Goal: Task Accomplishment & Management: Manage account settings

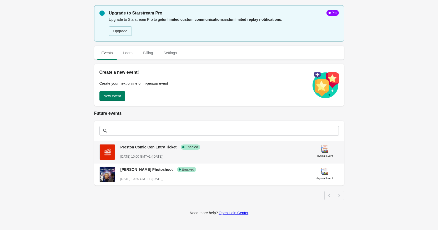
click at [131, 152] on div "Preston Comic Con Entry Ticket Success Complete Enabled October 4st, 2025 @ 10:…" at bounding box center [212, 149] width 185 height 19
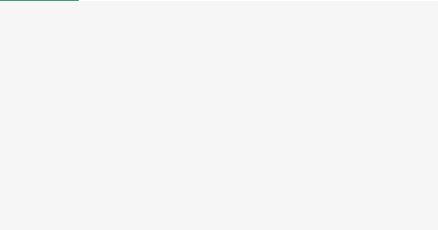
select select "physical"
select select "US"
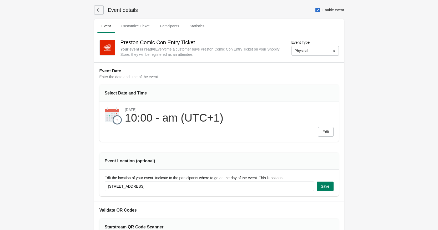
click at [99, 8] on icon at bounding box center [98, 9] width 5 height 5
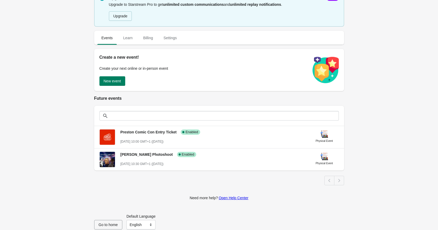
scroll to position [22, 0]
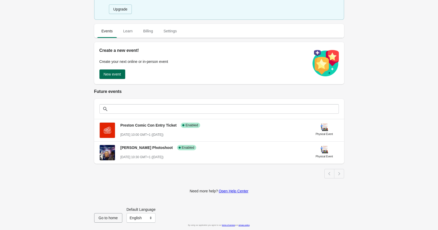
click at [122, 74] on button "New event" at bounding box center [112, 73] width 26 height 9
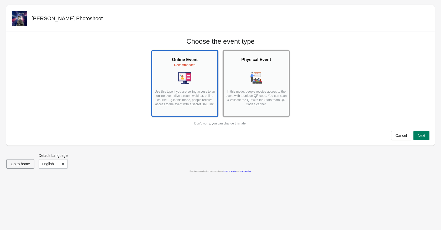
click at [259, 59] on h2 "Physical Event" at bounding box center [256, 59] width 62 height 6
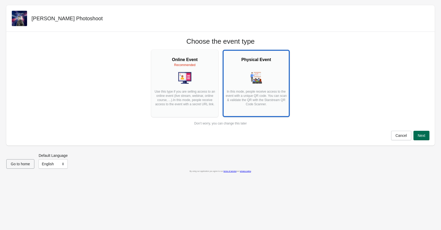
click at [423, 136] on span "Next" at bounding box center [422, 135] width 8 height 4
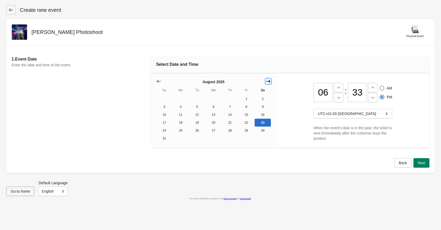
click at [269, 82] on icon "Show next month, September 2025" at bounding box center [268, 81] width 4 height 3
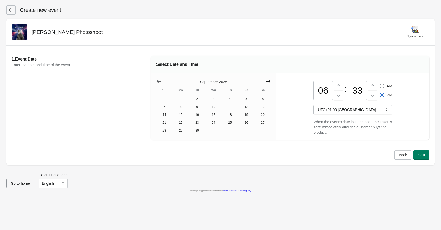
click at [271, 81] on icon "Show next month, October 2025" at bounding box center [268, 81] width 5 height 5
click at [264, 99] on button "4" at bounding box center [263, 99] width 17 height 8
drag, startPoint x: 328, startPoint y: 91, endPoint x: 314, endPoint y: 91, distance: 13.7
click at [314, 91] on input "06" at bounding box center [323, 90] width 19 height 19
type input "10"
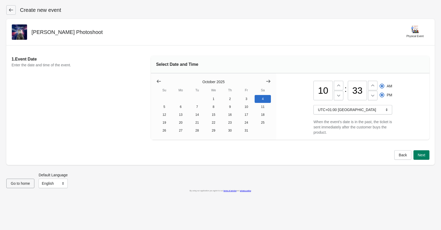
radio input "true"
radio input "false"
drag, startPoint x: 363, startPoint y: 89, endPoint x: 360, endPoint y: 88, distance: 3.1
click at [360, 88] on input "33" at bounding box center [357, 90] width 19 height 19
type input "30"
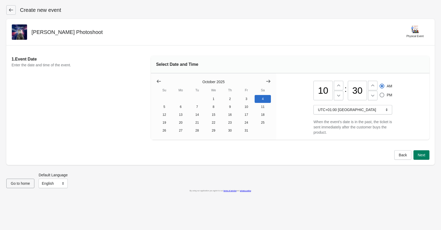
click at [350, 170] on div "Go to home Default Language English Français English" at bounding box center [218, 178] width 433 height 20
click at [423, 154] on span "Next" at bounding box center [422, 155] width 8 height 4
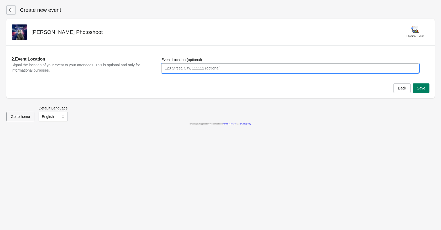
click at [172, 65] on input "Event Location (optional)" at bounding box center [291, 67] width 258 height 9
type input "53 DEGREES, Preston, PR1 7HN"
click at [422, 84] on button "Save" at bounding box center [421, 87] width 17 height 9
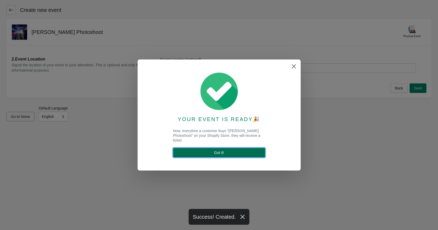
click at [223, 150] on span "Got it !" at bounding box center [219, 152] width 10 height 4
select select "physical"
select select "US"
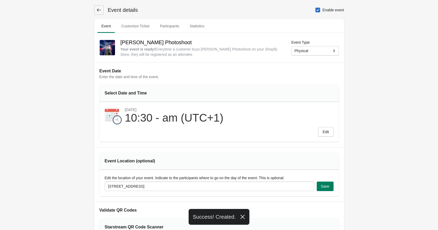
click at [223, 149] on div "Event Location (optional) Edit the location of your event. Indicate to the part…" at bounding box center [219, 174] width 250 height 54
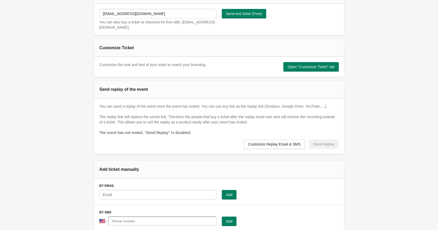
scroll to position [315, 0]
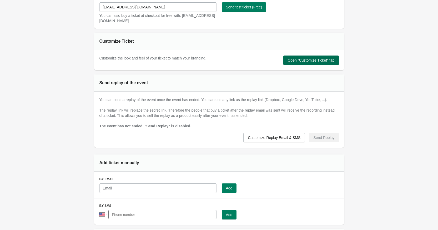
click at [317, 58] on span "Open "Customize Ticket" tab" at bounding box center [310, 60] width 47 height 4
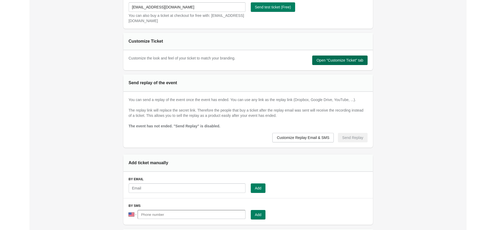
scroll to position [0, 0]
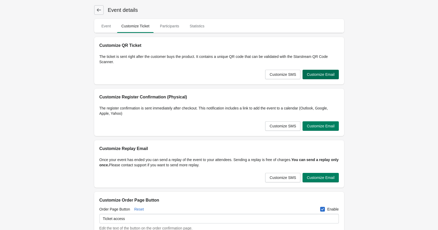
click at [321, 75] on span "Customize Email" at bounding box center [320, 74] width 28 height 4
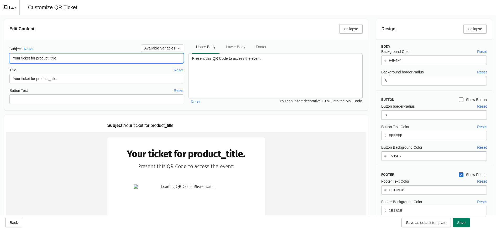
drag, startPoint x: 59, startPoint y: 58, endPoint x: 36, endPoint y: 59, distance: 22.7
click at [36, 59] on input "Your ticket for product_title" at bounding box center [96, 57] width 174 height 9
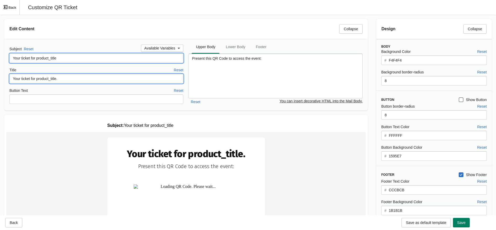
click at [91, 77] on input "Your ticket for product_title." at bounding box center [96, 78] width 174 height 9
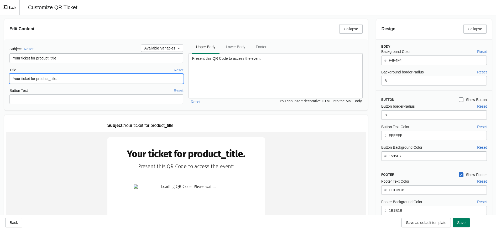
drag, startPoint x: 82, startPoint y: 80, endPoint x: -2, endPoint y: 91, distance: 84.5
click at [0, 91] on html "Skip to content Event details Event Customize Ticket Participants Statistics Ev…" at bounding box center [248, 115] width 496 height 230
paste input "Thank you for your purchase! Please present this QR code to the photographer to…"
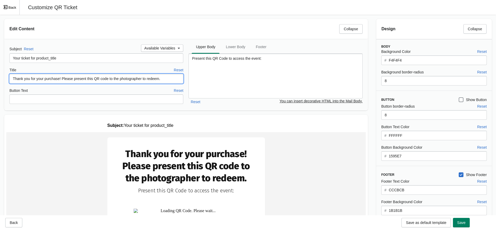
type input "Thank you for your purchase! Please present this QR code to the photographer to…"
click at [236, 107] on div "Subject Reset Available Variables Your ticket for product_title Title Reset Tha…" at bounding box center [186, 74] width 364 height 71
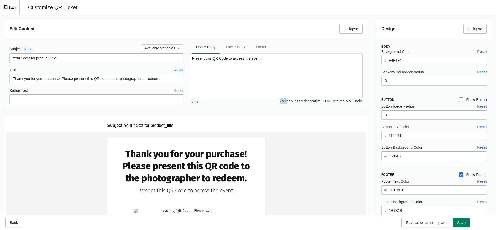
click at [236, 107] on div "Subject Reset Available Variables Your ticket for product_title Title Reset Tha…" at bounding box center [186, 74] width 364 height 71
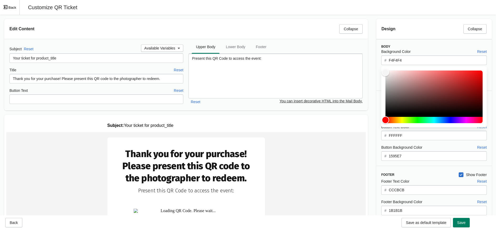
click at [411, 61] on input "F4F4F4" at bounding box center [438, 59] width 98 height 9
drag, startPoint x: 411, startPoint y: 61, endPoint x: 299, endPoint y: 53, distance: 112.5
click at [299, 53] on div "Edit Content Collapse Subject Reset Available Variables Your ticket for product…" at bounding box center [248, 230] width 496 height 431
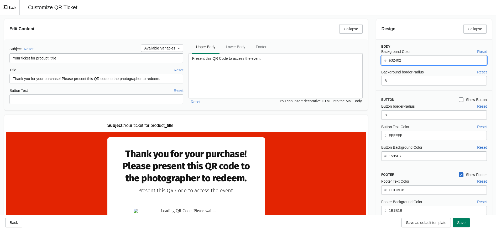
type input "e32402"
click at [424, 145] on div "Button Background Color Reset" at bounding box center [435, 147] width 106 height 6
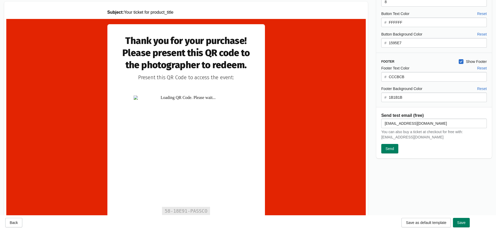
scroll to position [111, 0]
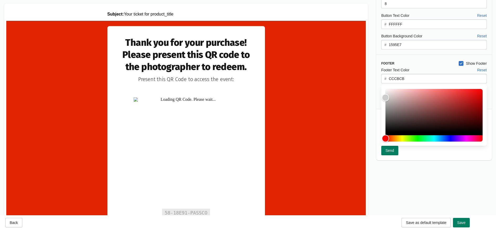
drag, startPoint x: 417, startPoint y: 78, endPoint x: 382, endPoint y: 76, distance: 34.4
click at [386, 77] on div "# CCCBCB" at bounding box center [435, 78] width 106 height 9
drag, startPoint x: 433, startPoint y: 100, endPoint x: 365, endPoint y: 79, distance: 71.3
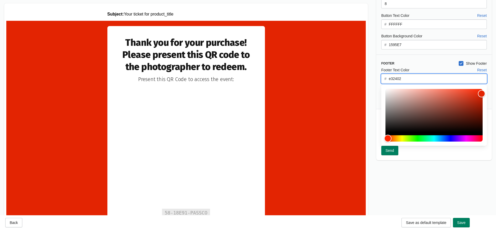
scroll to position [0, 0]
type input "e32402"
click at [376, 65] on div "Design Collapse Body Background Color Reset # e32402 Background border-radius R…" at bounding box center [434, 34] width 124 height 261
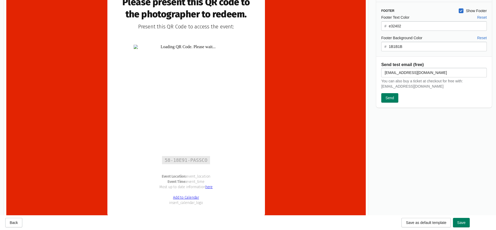
scroll to position [137, 0]
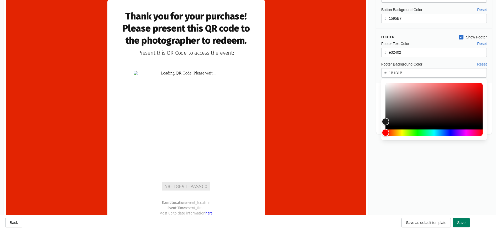
drag, startPoint x: 427, startPoint y: 66, endPoint x: 283, endPoint y: 70, distance: 144.6
click at [414, 73] on input "1B1B1B" at bounding box center [438, 72] width 98 height 9
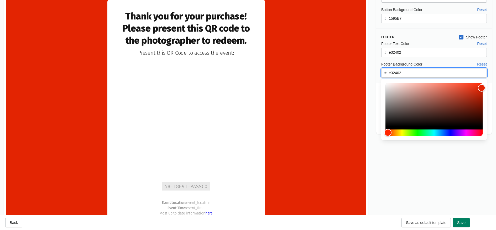
scroll to position [0, 0]
type input "e32402"
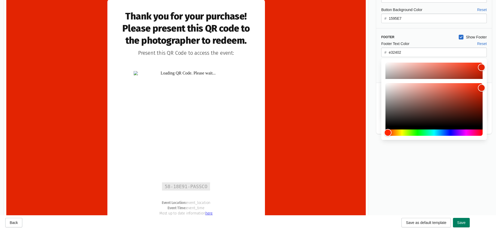
click at [417, 50] on input "e32402" at bounding box center [438, 52] width 98 height 9
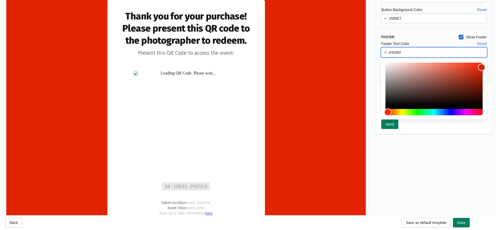
click at [417, 50] on input "e32402" at bounding box center [438, 52] width 98 height 9
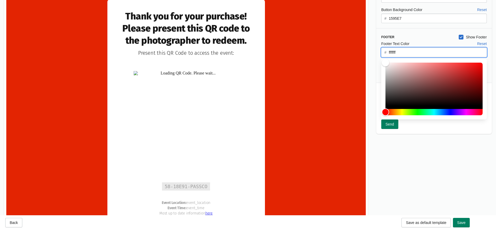
click at [377, 148] on div "Design Collapse Body Background Color Reset # e32402 Background border-radius R…" at bounding box center [434, 84] width 124 height 415
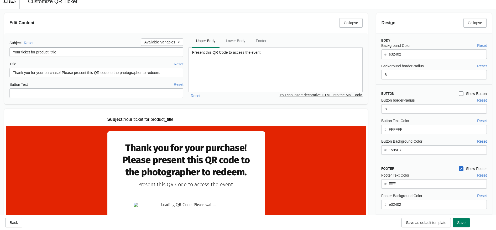
scroll to position [59, 0]
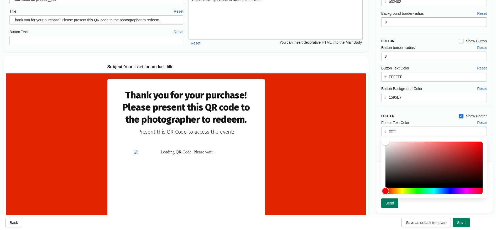
drag, startPoint x: 441, startPoint y: 205, endPoint x: 290, endPoint y: 128, distance: 169.6
click at [407, 138] on div at bounding box center [435, 167] width 106 height 61
click at [407, 131] on input "fffffff" at bounding box center [438, 130] width 98 height 9
drag, startPoint x: 419, startPoint y: 206, endPoint x: 286, endPoint y: 125, distance: 155.5
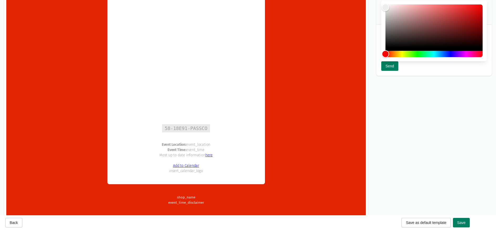
scroll to position [216, 0]
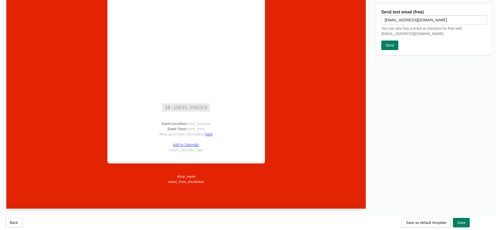
type input "eeeeee"
click at [390, 110] on div "Design Collapse Body Background Color Reset # e32402 Background border-radius R…" at bounding box center [434, 5] width 124 height 415
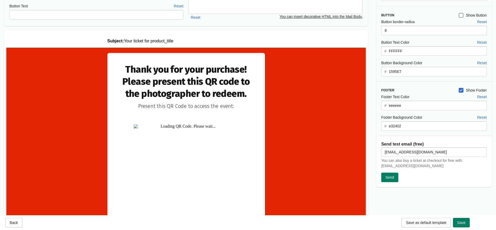
scroll to position [85, 0]
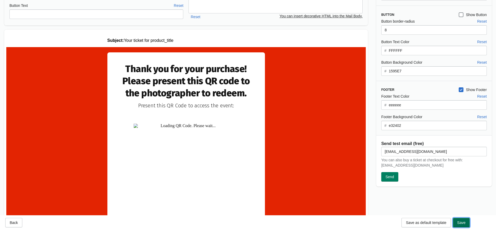
click at [437, 218] on button "Save" at bounding box center [461, 222] width 17 height 9
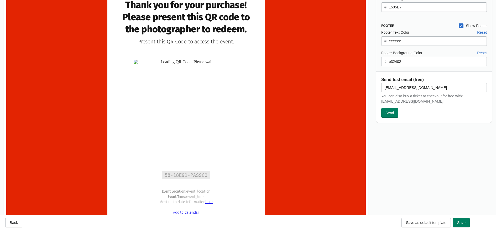
scroll to position [164, 0]
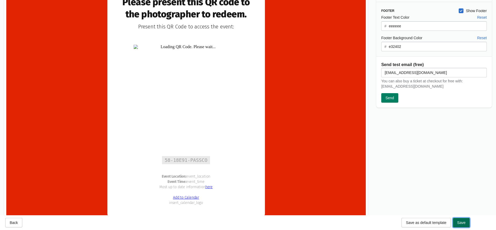
click at [437, 220] on button "Save" at bounding box center [461, 222] width 17 height 9
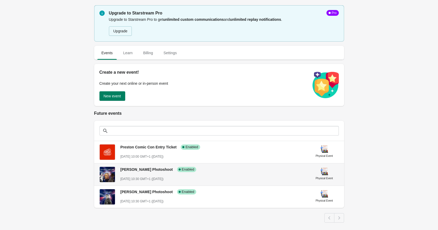
click at [149, 172] on div "[PERSON_NAME] Photoshoot Success Complete Enabled [DATE] 10:30 GMT+1 ([DATE])" at bounding box center [212, 171] width 185 height 19
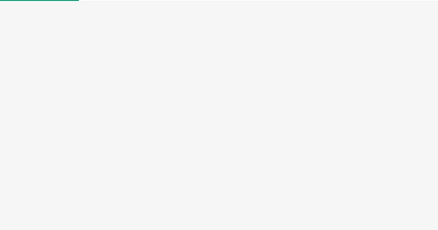
select select "physical"
select select "US"
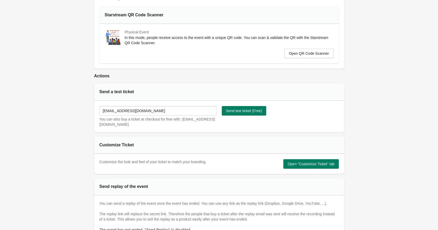
scroll to position [263, 0]
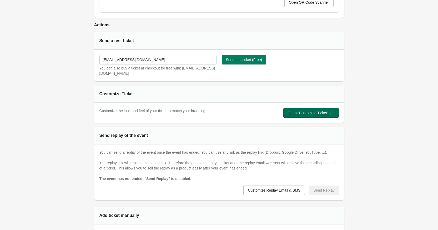
click at [320, 115] on span "Open "Customize Ticket" tab" at bounding box center [310, 113] width 47 height 4
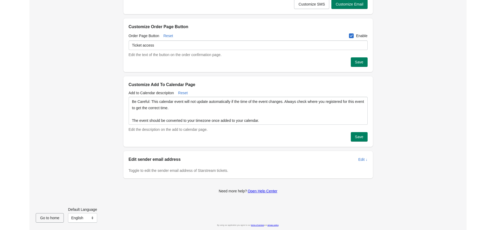
scroll to position [0, 0]
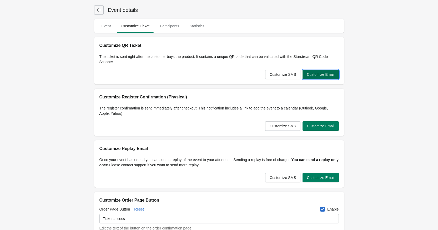
click at [318, 73] on span "Customize Email" at bounding box center [320, 74] width 28 height 4
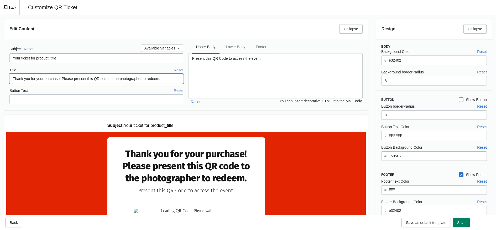
drag, startPoint x: 161, startPoint y: 79, endPoint x: -2, endPoint y: 101, distance: 164.7
click at [0, 101] on html "Skip to content Event details Event Customize Ticket Participants Statistics Ev…" at bounding box center [248, 115] width 496 height 230
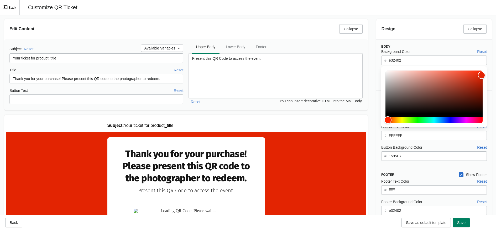
drag, startPoint x: 407, startPoint y: 59, endPoint x: 361, endPoint y: 58, distance: 45.7
click at [361, 58] on div "Edit Content Collapse Subject Reset Available Variables Your ticket for product…" at bounding box center [248, 230] width 496 height 431
drag, startPoint x: 439, startPoint y: 62, endPoint x: 331, endPoint y: 65, distance: 108.6
click at [330, 65] on div "Edit Content Collapse Subject Reset Available Variables Your ticket for product…" at bounding box center [248, 230] width 496 height 431
drag, startPoint x: 405, startPoint y: 59, endPoint x: 381, endPoint y: 62, distance: 24.6
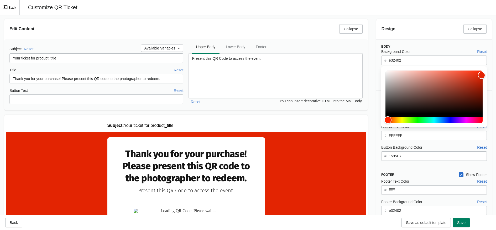
click at [381, 62] on div "Background Color Reset # e32402 Background border-radius Reset 8" at bounding box center [431, 67] width 111 height 37
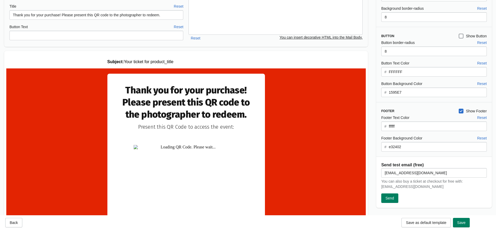
scroll to position [59, 0]
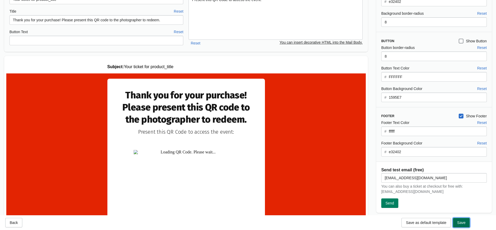
click at [437, 223] on span "Save" at bounding box center [462, 222] width 8 height 4
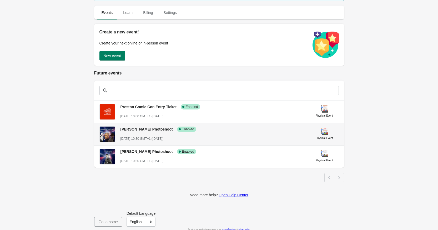
scroll to position [44, 0]
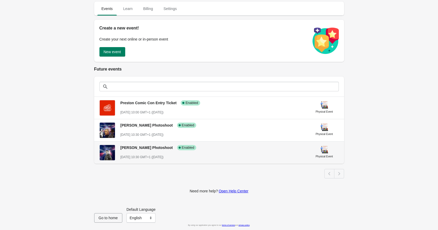
click at [149, 152] on div "Kai Owen Photoshoot Success Complete Enabled October 4st, 2025 @ 10:30 GMT+1 (i…" at bounding box center [212, 149] width 185 height 19
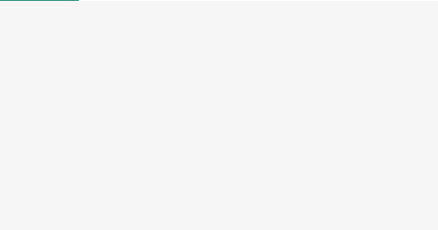
select select "physical"
select select "US"
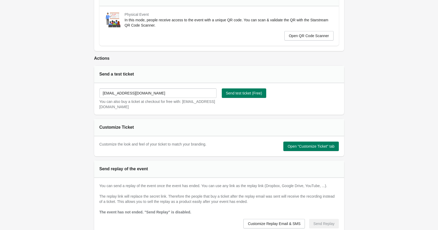
scroll to position [237, 0]
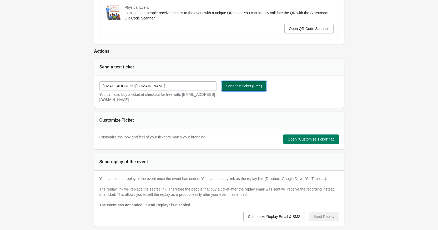
click at [253, 85] on span "Send test ticket (Free)" at bounding box center [244, 86] width 36 height 4
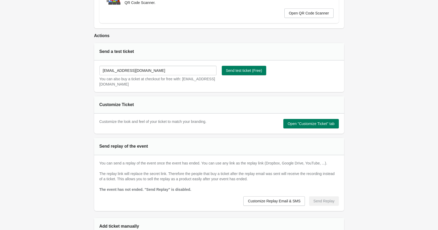
scroll to position [263, 0]
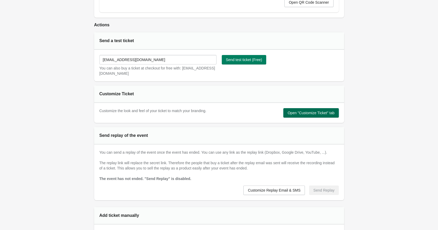
click at [322, 109] on button "Open "Customize Ticket" tab" at bounding box center [310, 112] width 55 height 9
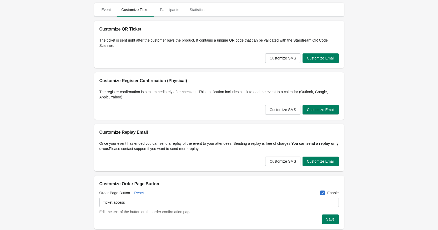
scroll to position [16, 0]
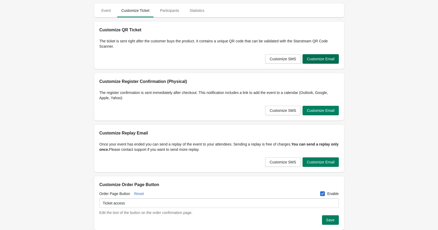
click at [322, 60] on span "Customize Email" at bounding box center [320, 59] width 28 height 4
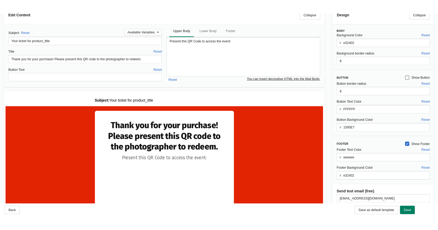
scroll to position [0, 0]
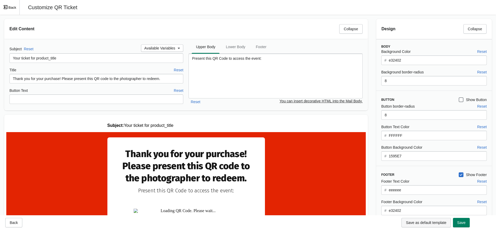
click at [437, 225] on button "Save as default template" at bounding box center [426, 222] width 49 height 9
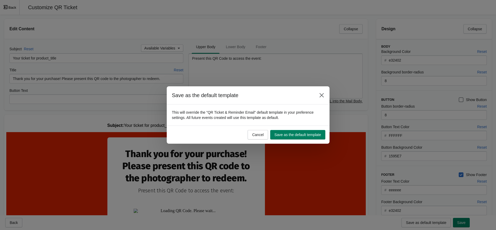
click at [293, 133] on button "Save as the default template" at bounding box center [297, 134] width 55 height 9
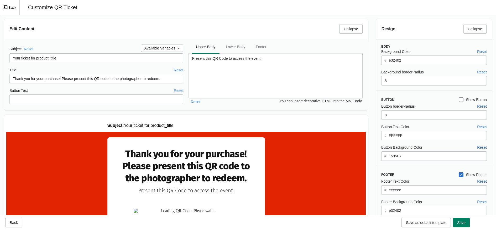
click at [5, 10] on span "Exit fullscreen mode" at bounding box center [5, 7] width 5 height 5
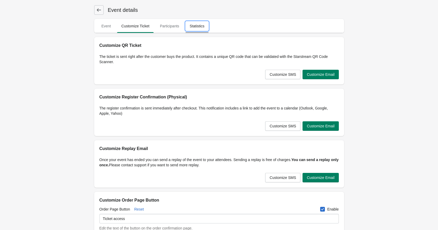
click at [188, 27] on span "Statistics" at bounding box center [196, 25] width 23 height 9
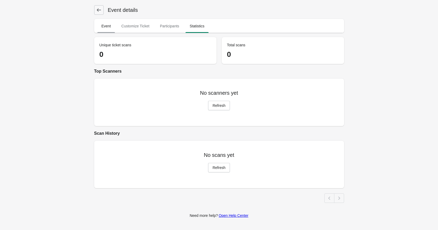
click at [108, 30] on span "Event" at bounding box center [106, 25] width 18 height 9
select select "physical"
select select "US"
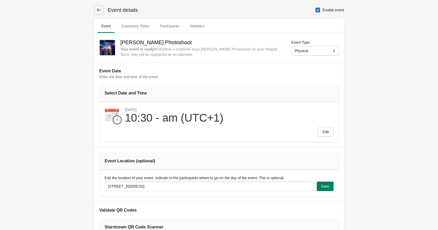
click at [122, 12] on h1 "Event details" at bounding box center [121, 9] width 34 height 7
click at [97, 11] on icon at bounding box center [98, 9] width 4 height 3
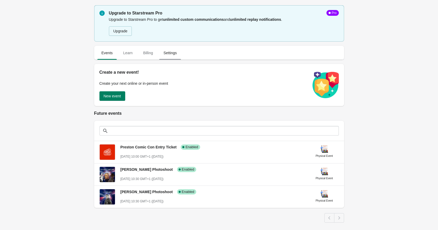
click at [168, 53] on span "Settings" at bounding box center [170, 52] width 22 height 9
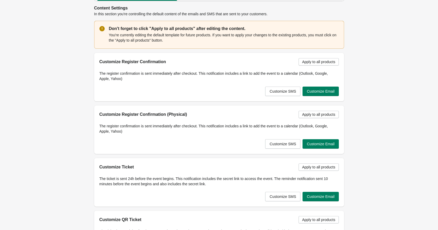
scroll to position [105, 0]
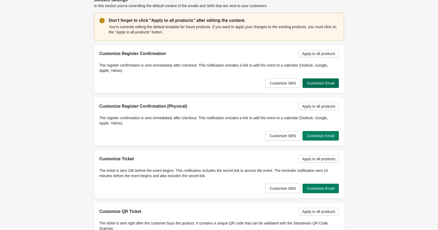
click at [314, 81] on span "Customize Email" at bounding box center [320, 83] width 28 height 4
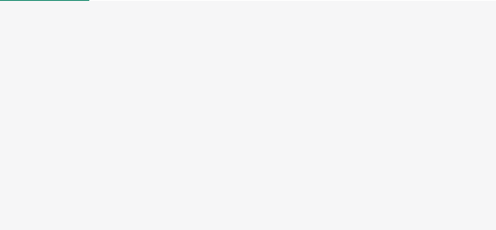
select select "physical"
select select "US"
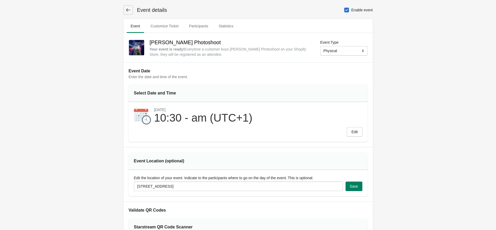
click at [124, 11] on button at bounding box center [128, 9] width 9 height 9
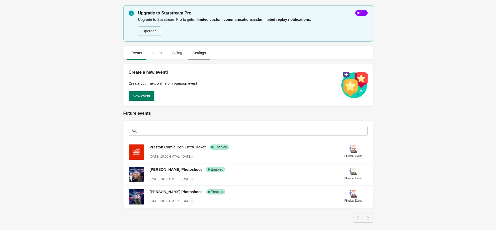
click at [195, 56] on span "Settings" at bounding box center [199, 52] width 22 height 9
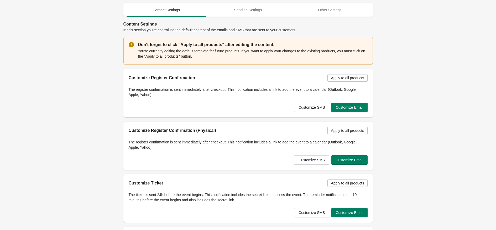
scroll to position [23, 0]
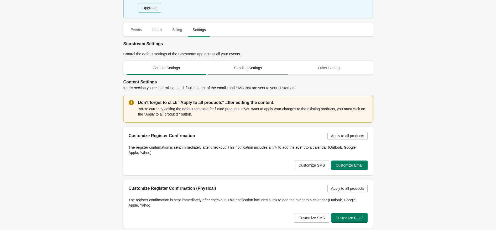
click at [257, 71] on span "Sending Settings" at bounding box center [248, 67] width 80 height 9
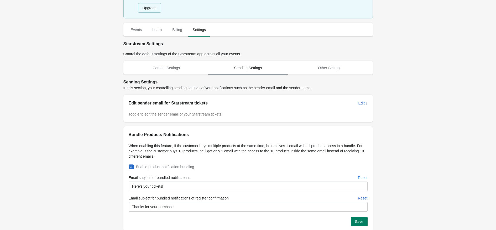
click at [257, 71] on span "Sending Settings" at bounding box center [248, 67] width 80 height 9
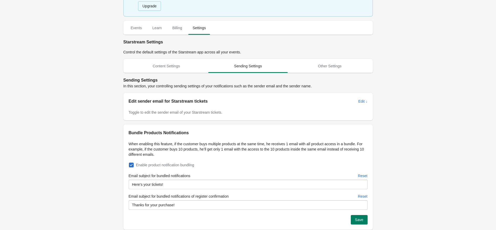
scroll to position [12, 0]
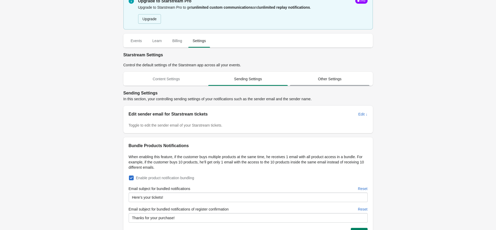
click at [351, 85] on button "Other Settings" at bounding box center [330, 79] width 82 height 14
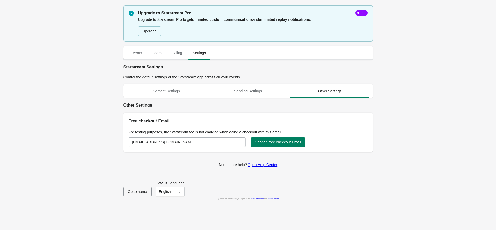
scroll to position [0, 0]
click at [257, 88] on span "Sending Settings" at bounding box center [250, 90] width 80 height 9
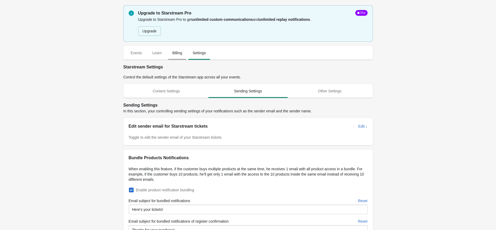
click at [168, 55] on span "Billing" at bounding box center [177, 52] width 18 height 9
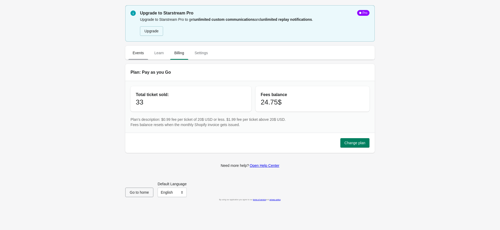
click at [136, 52] on span "Events" at bounding box center [139, 52] width 20 height 9
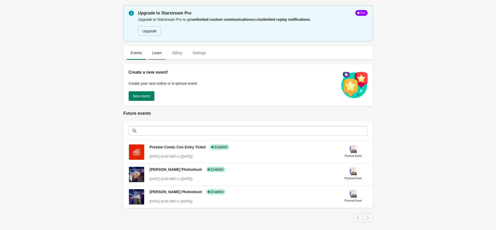
click at [153, 52] on span "Learn" at bounding box center [157, 52] width 18 height 9
